Goal: Obtain resource: Download file/media

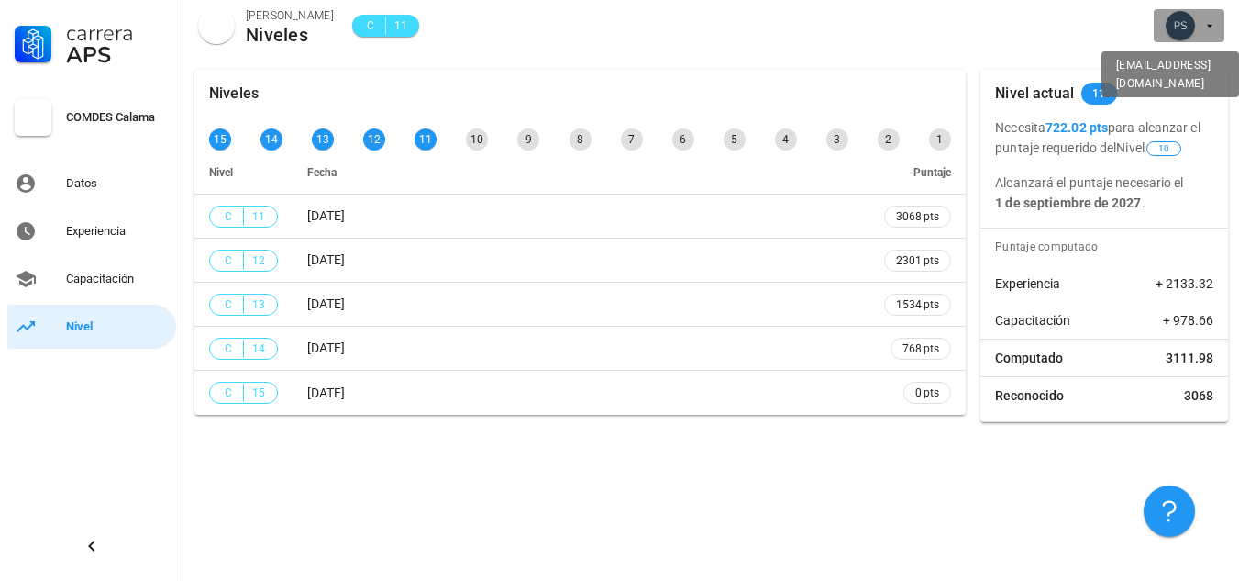
click at [1204, 33] on span "button" at bounding box center [1189, 25] width 56 height 29
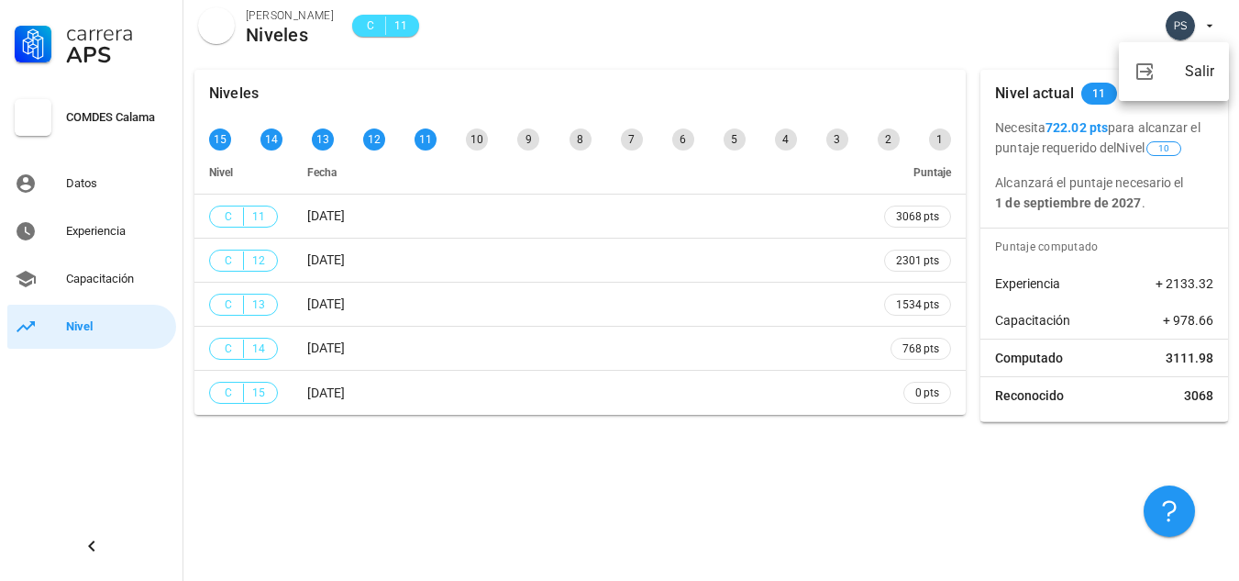
click at [89, 113] on div "COMDES Calama" at bounding box center [117, 117] width 103 height 15
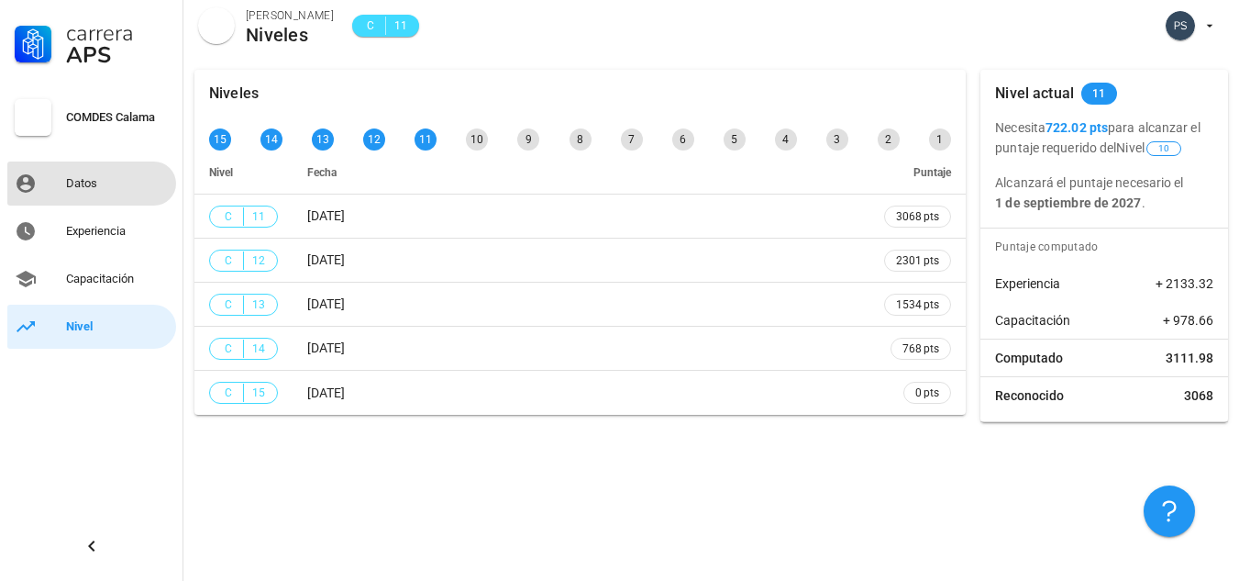
click at [89, 175] on div "Datos" at bounding box center [117, 183] width 103 height 29
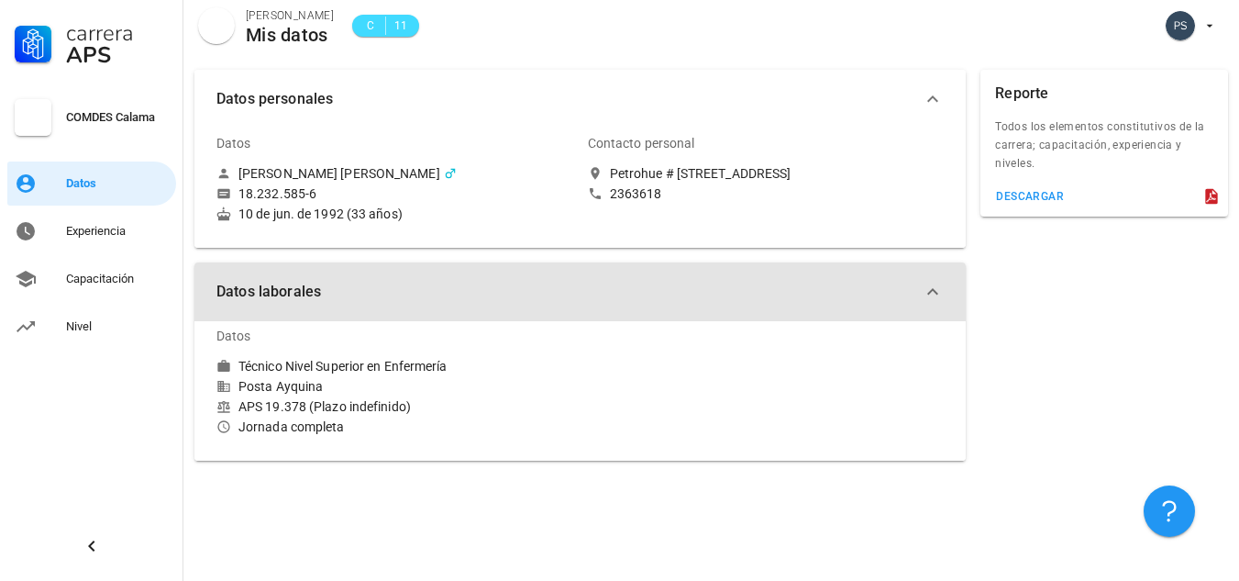
click at [937, 294] on icon "button" at bounding box center [933, 292] width 22 height 22
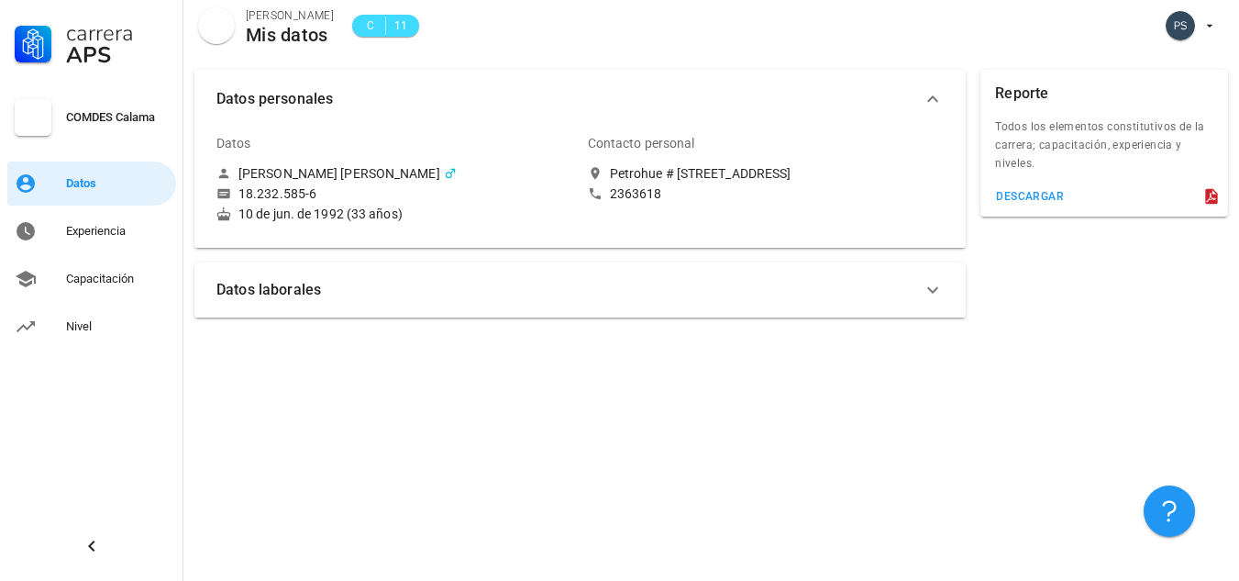
click at [937, 294] on icon "button" at bounding box center [933, 290] width 22 height 22
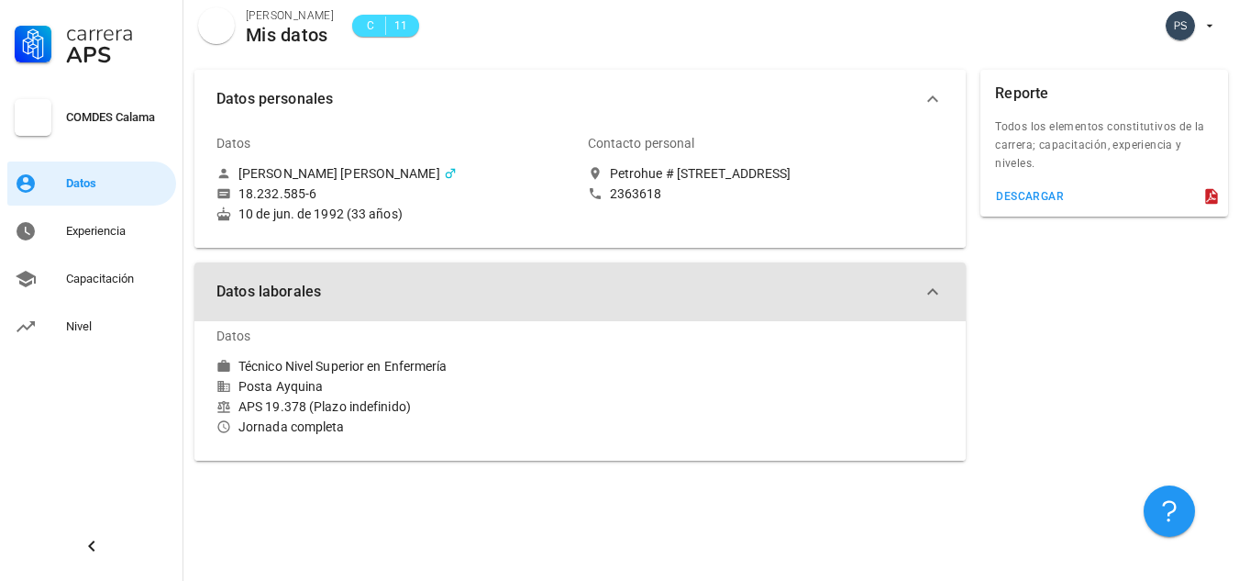
click at [934, 293] on icon "button" at bounding box center [933, 292] width 22 height 22
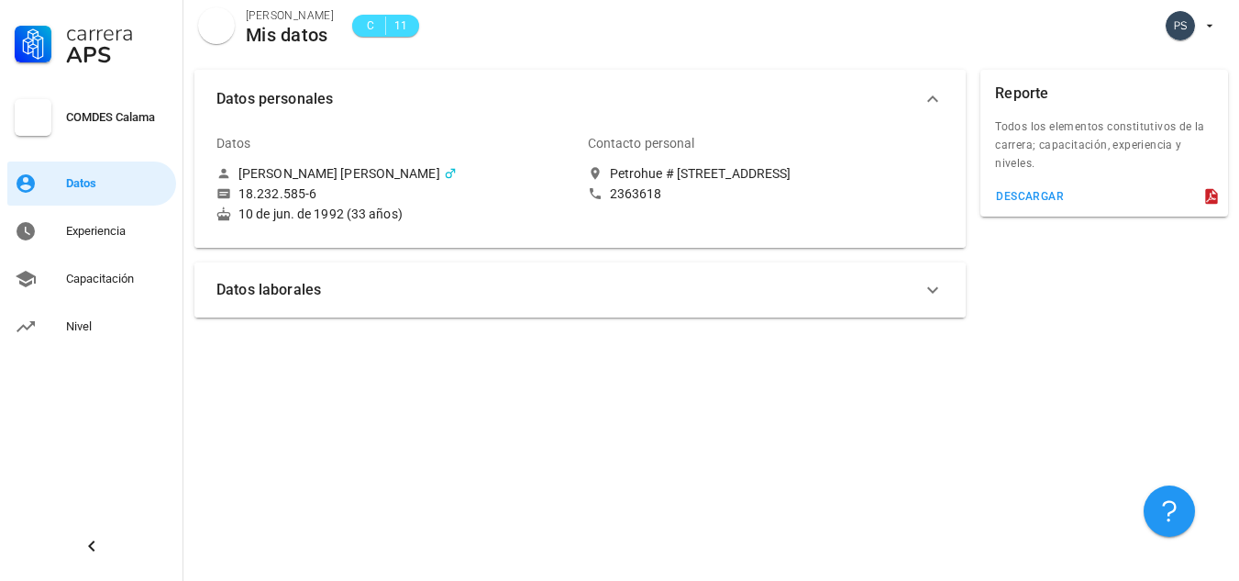
click at [932, 102] on icon "button" at bounding box center [933, 99] width 22 height 22
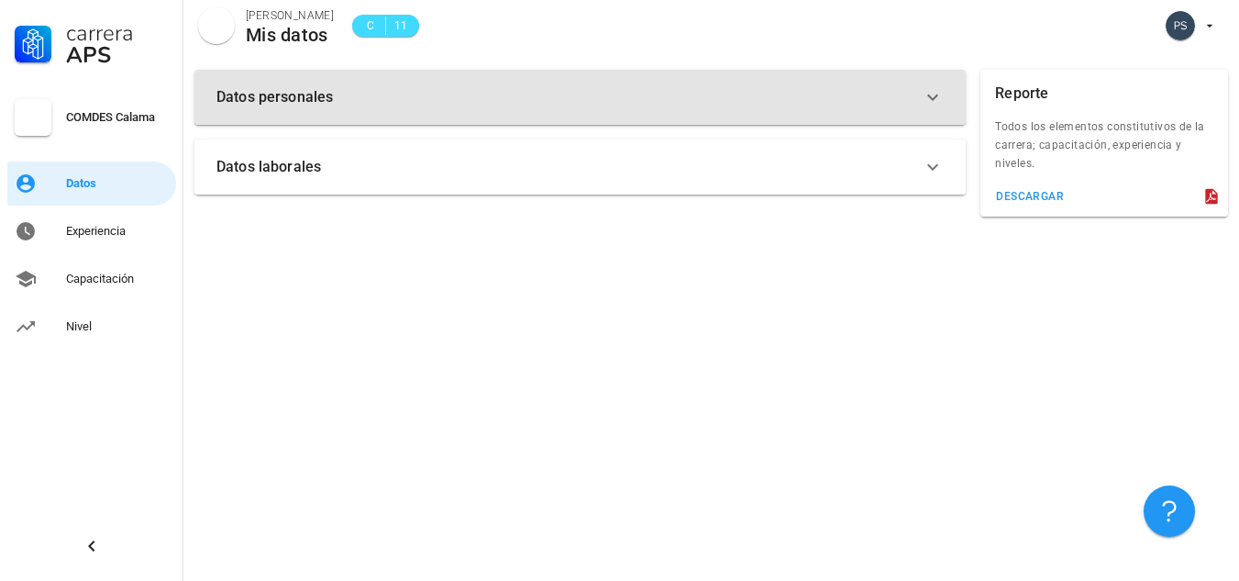
click at [937, 98] on icon "button" at bounding box center [933, 97] width 22 height 22
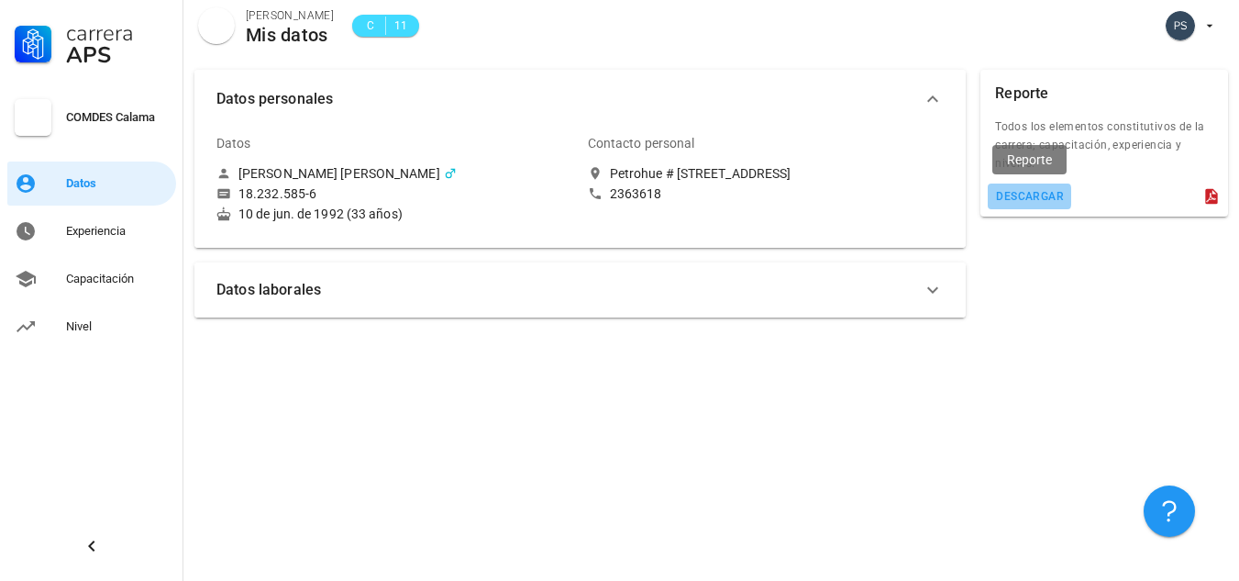
click at [1026, 198] on div "descargar" at bounding box center [1029, 196] width 69 height 13
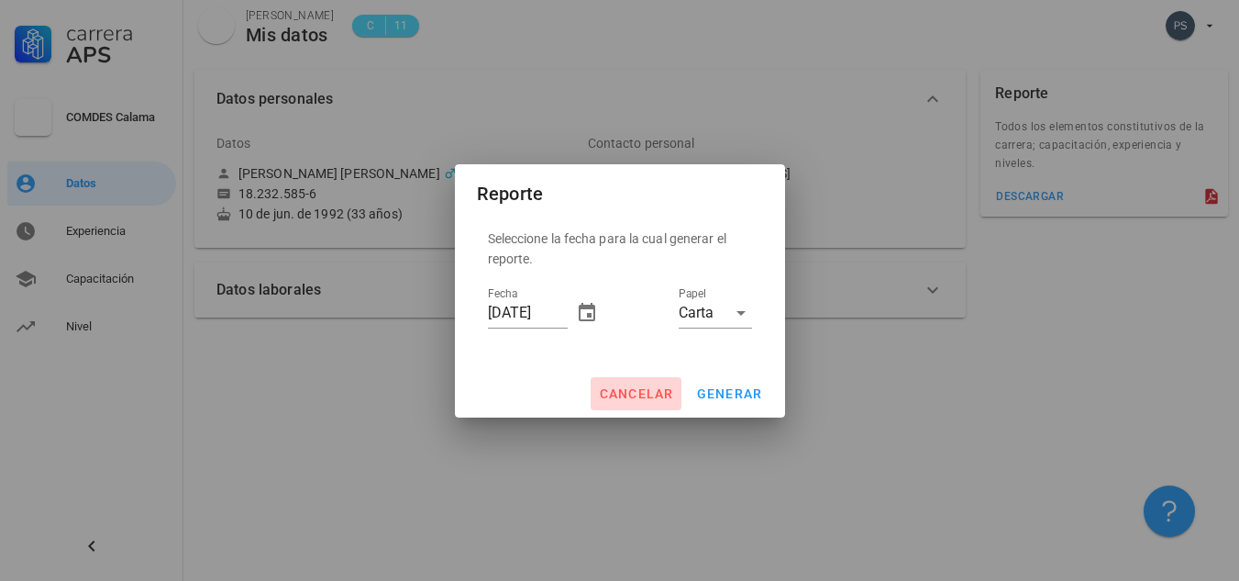
click at [630, 394] on span "cancelar" at bounding box center [635, 393] width 75 height 15
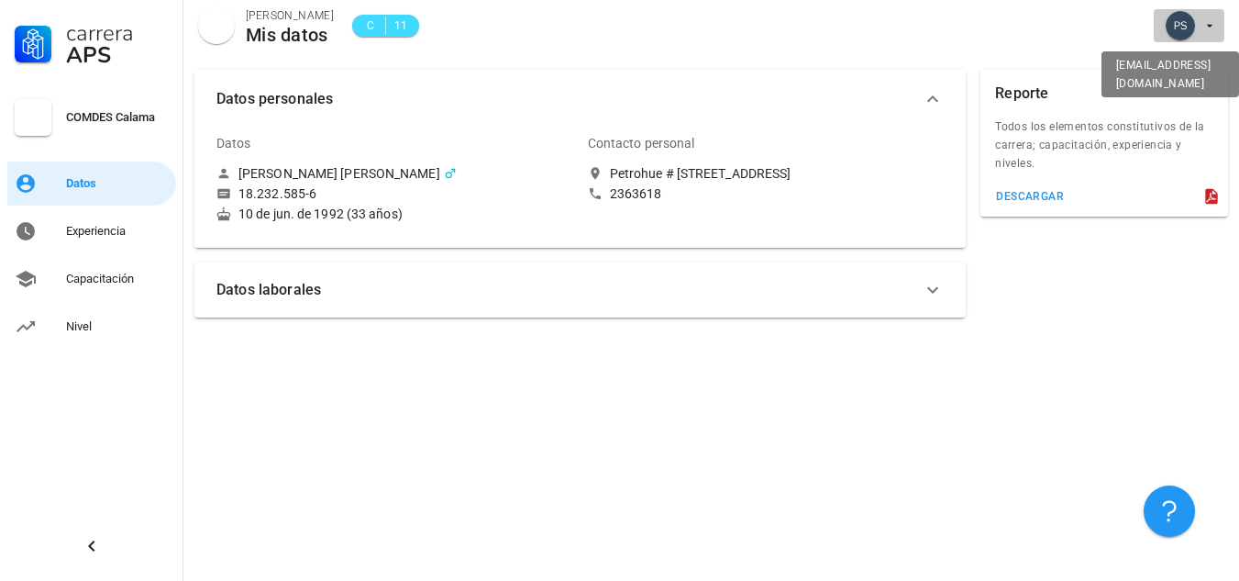
click at [1209, 28] on icon "button" at bounding box center [1210, 25] width 15 height 15
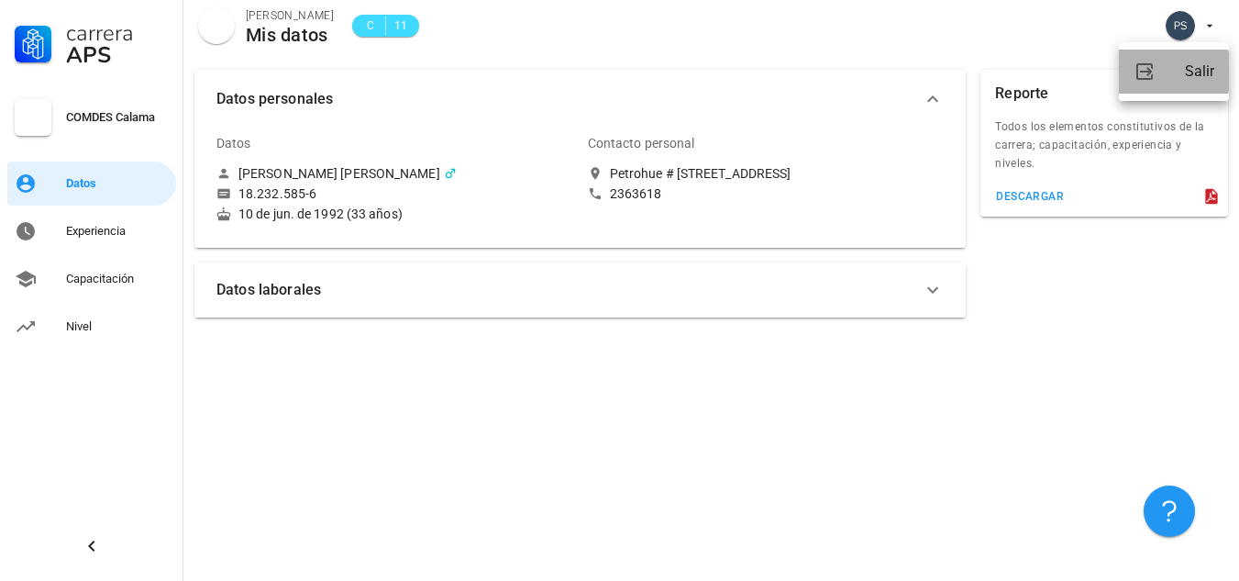
click at [1190, 64] on div "Salir" at bounding box center [1199, 71] width 29 height 37
